Goal: Information Seeking & Learning: Learn about a topic

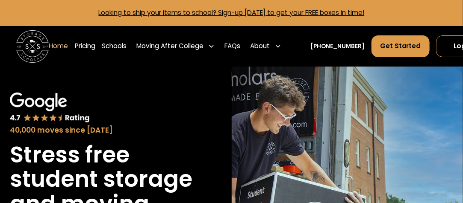
scroll to position [85, 0]
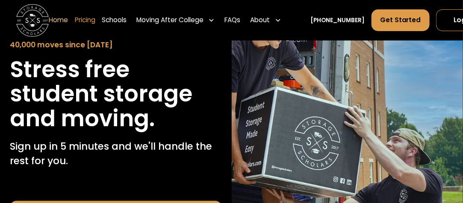
click at [91, 25] on link "Pricing" at bounding box center [85, 20] width 21 height 23
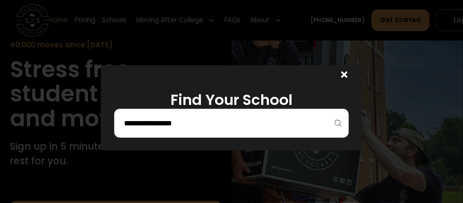
click at [321, 123] on input "search" at bounding box center [231, 123] width 217 height 15
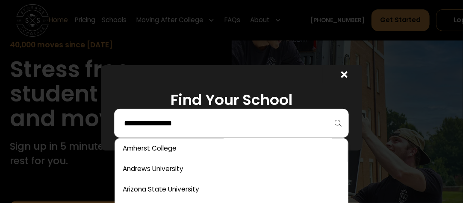
scroll to position [43, 0]
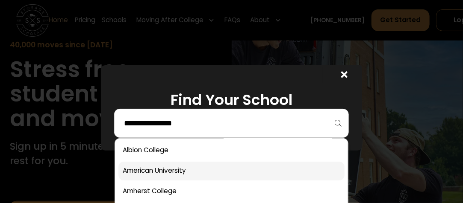
click at [229, 171] on link at bounding box center [231, 171] width 226 height 19
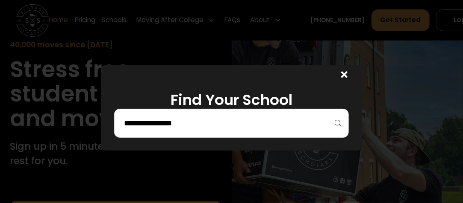
click at [344, 125] on div at bounding box center [231, 123] width 235 height 29
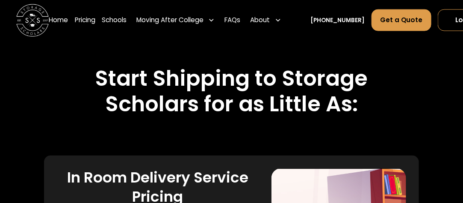
scroll to position [1442, 0]
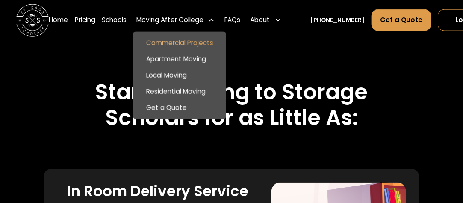
click at [195, 40] on link "Commercial Projects" at bounding box center [179, 43] width 87 height 16
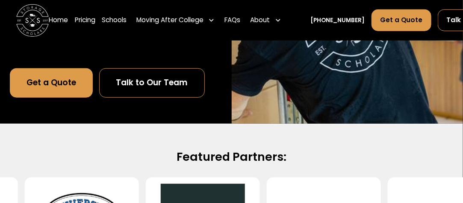
scroll to position [85, 0]
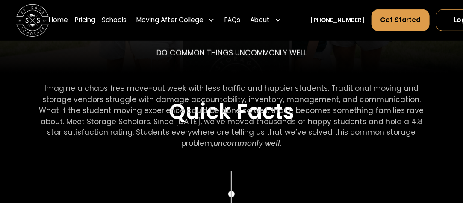
scroll to position [214, 0]
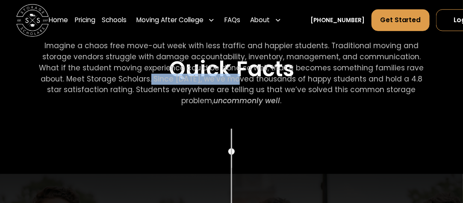
drag, startPoint x: 229, startPoint y: 79, endPoint x: 150, endPoint y: 77, distance: 79.9
click at [150, 77] on p "Imagine a chaos free move-out week with less traffic and happier students. Trad…" at bounding box center [231, 74] width 391 height 66
drag, startPoint x: 50, startPoint y: 45, endPoint x: 423, endPoint y: 101, distance: 377.2
click at [423, 101] on p "Imagine a chaos free move-out week with less traffic and happier students. Trad…" at bounding box center [231, 74] width 391 height 66
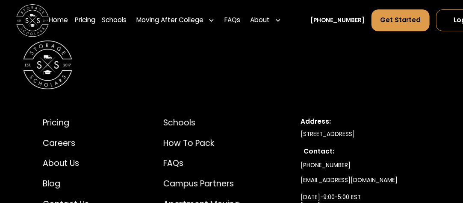
scroll to position [3975, 0]
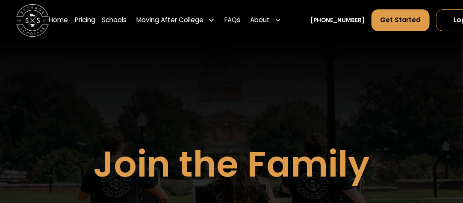
drag, startPoint x: 0, startPoint y: 0, endPoint x: 261, endPoint y: 45, distance: 264.5
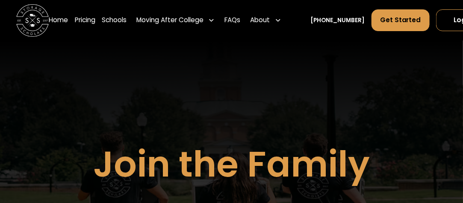
drag, startPoint x: 355, startPoint y: 58, endPoint x: 355, endPoint y: 63, distance: 5.1
drag, startPoint x: 361, startPoint y: 90, endPoint x: 378, endPoint y: 68, distance: 27.7
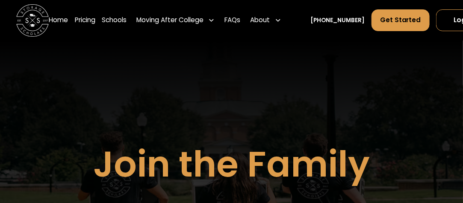
drag, startPoint x: 378, startPoint y: 68, endPoint x: 379, endPoint y: 73, distance: 4.9
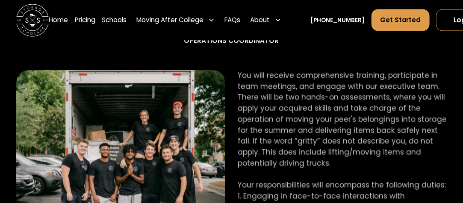
scroll to position [470, 0]
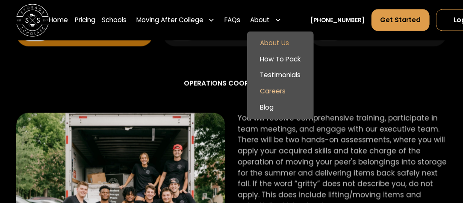
click at [276, 39] on link "About Us" at bounding box center [280, 43] width 60 height 16
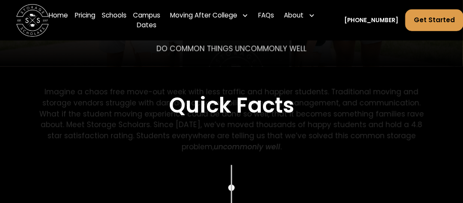
scroll to position [214, 0]
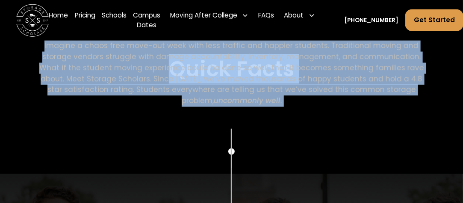
drag, startPoint x: 45, startPoint y: 49, endPoint x: 328, endPoint y: 116, distance: 291.1
copy main "Imagine a chaos free move-out week with less traffic and happier students. Trad…"
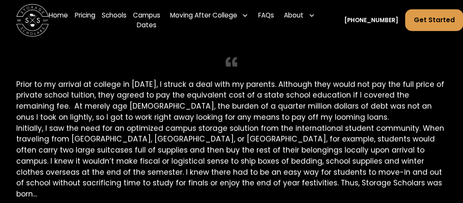
scroll to position [1410, 0]
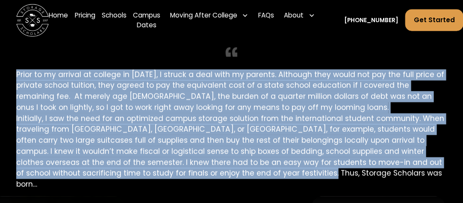
drag, startPoint x: 15, startPoint y: 83, endPoint x: 251, endPoint y: 185, distance: 257.2
click at [251, 185] on div "Founding Story Prior to my arrival at college in [DATE], I struck a deal with m…" at bounding box center [231, 142] width 463 height 279
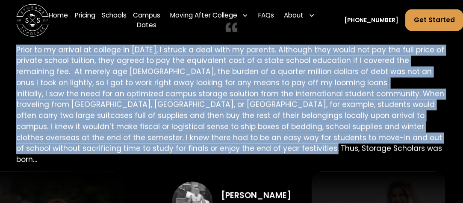
scroll to position [1453, 0]
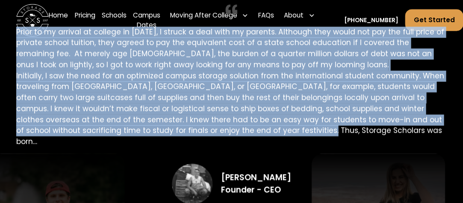
copy p "Lorem ip do sitamet co adipisc el 6900, S doeius t inci utla et dolorem. Aliqua…"
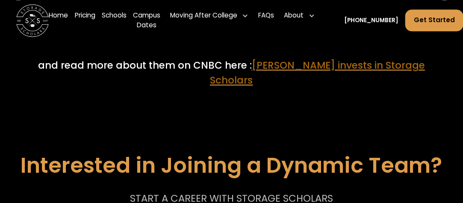
scroll to position [3760, 0]
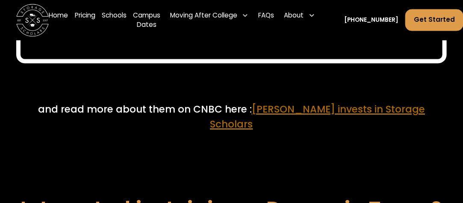
click at [276, 124] on span "[PERSON_NAME] invests in Storage Scholars" at bounding box center [317, 117] width 215 height 28
